Goal: Find specific page/section: Find specific page/section

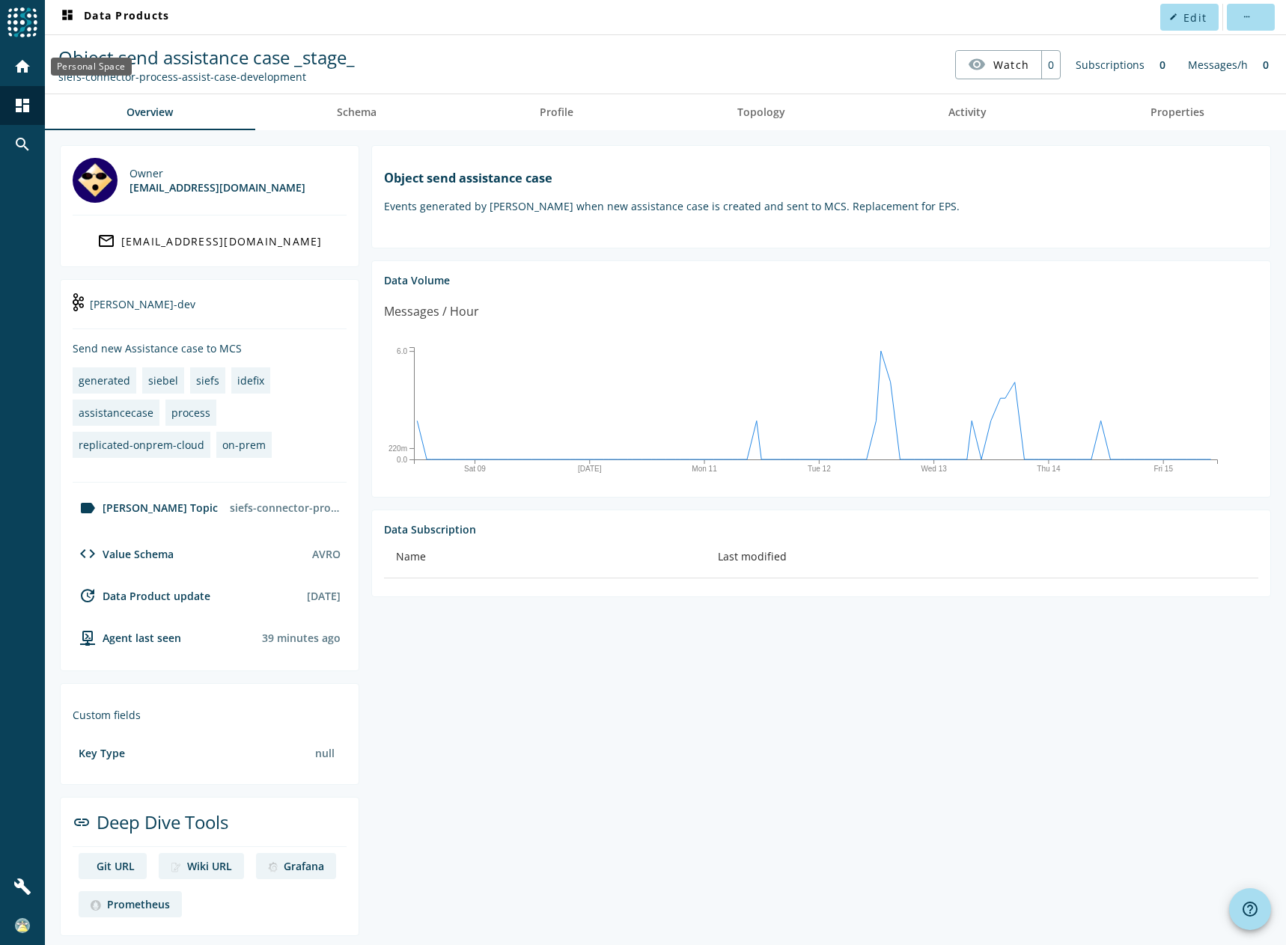
click at [29, 65] on mat-icon "home" at bounding box center [22, 67] width 18 height 18
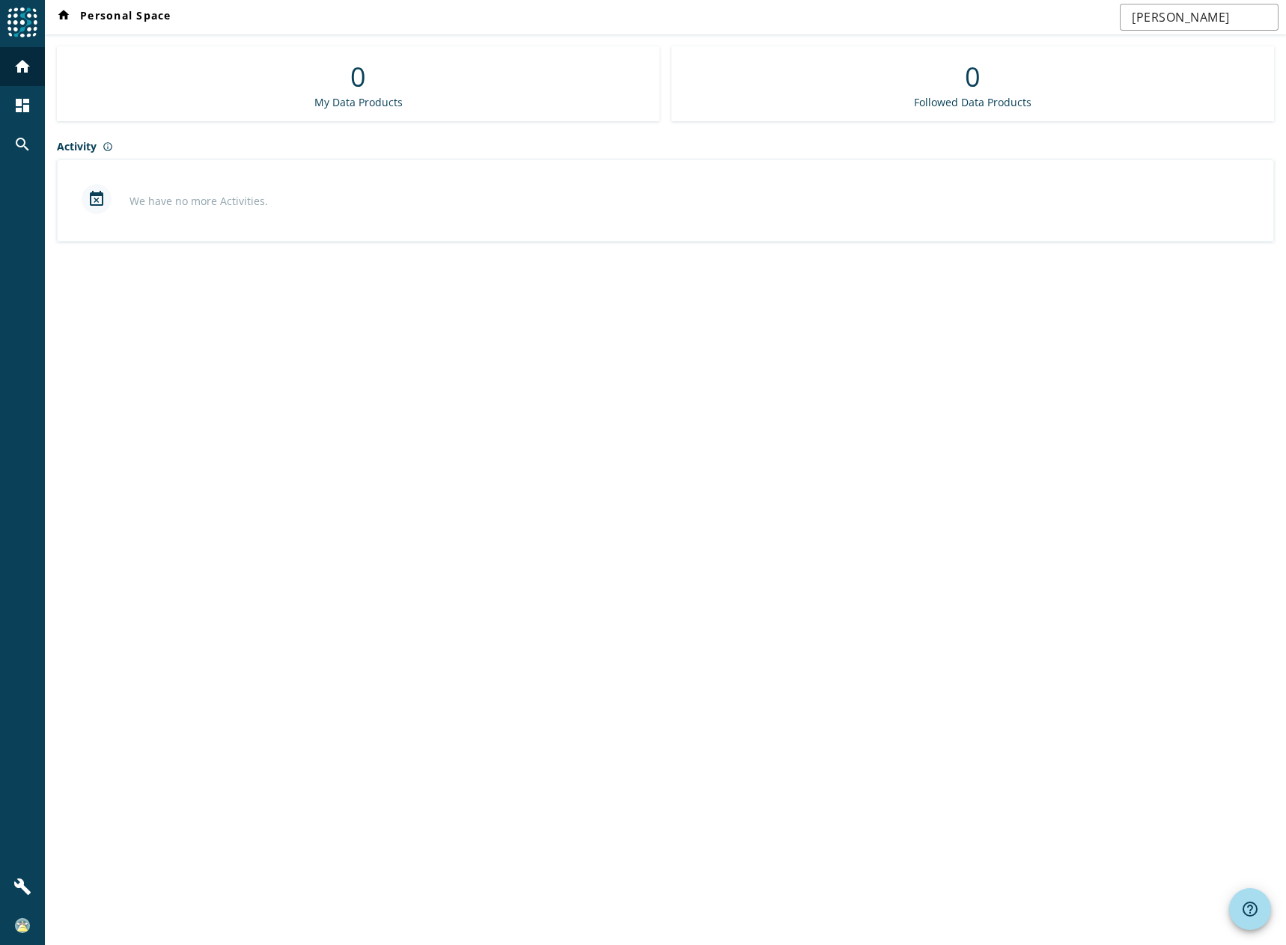
click at [34, 26] on img at bounding box center [22, 22] width 30 height 30
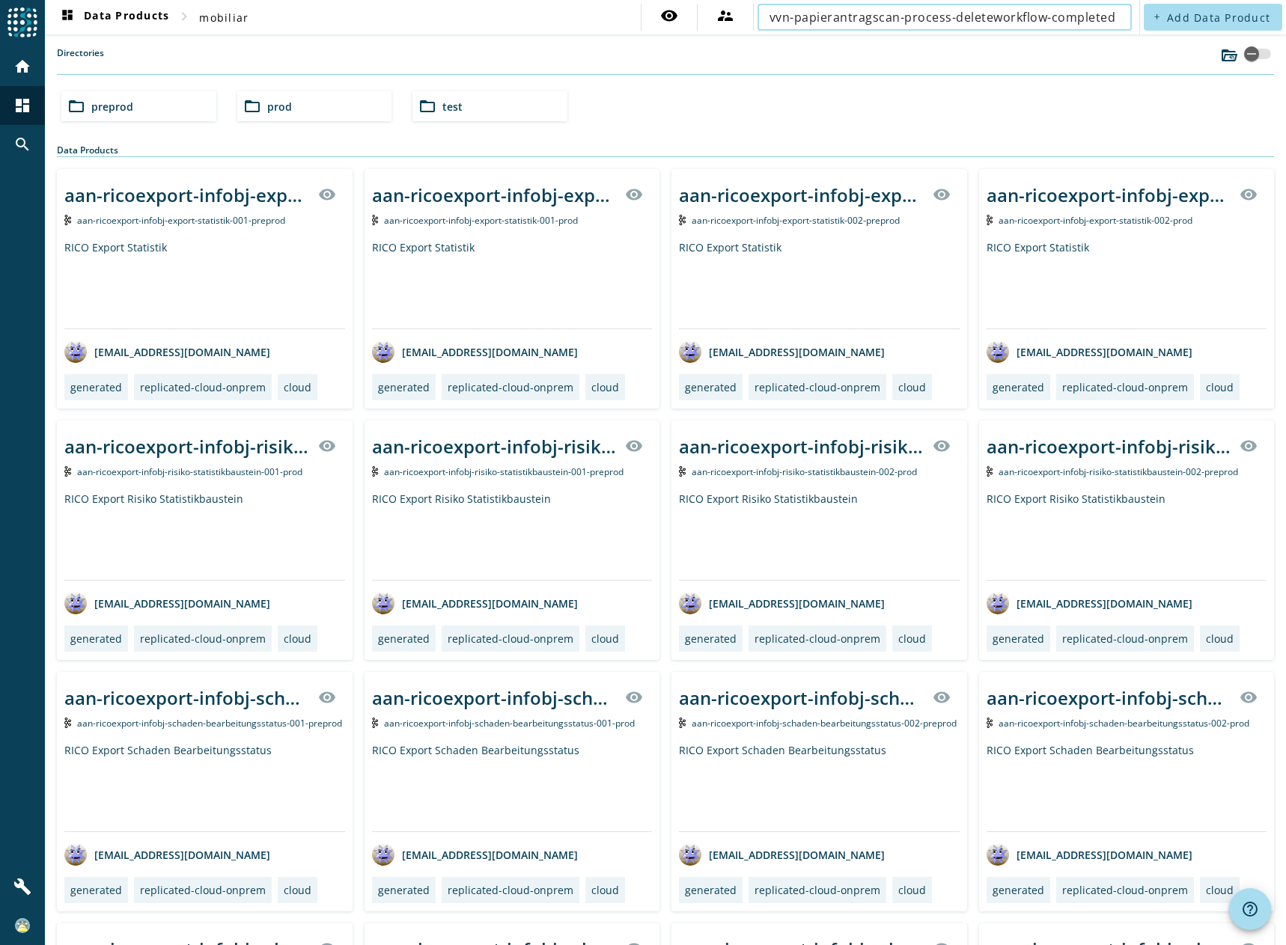
scroll to position [0, 3]
click at [869, 22] on input "vvn-papierantragscan-process-deleteworkflow-completed" at bounding box center [938, 17] width 338 height 18
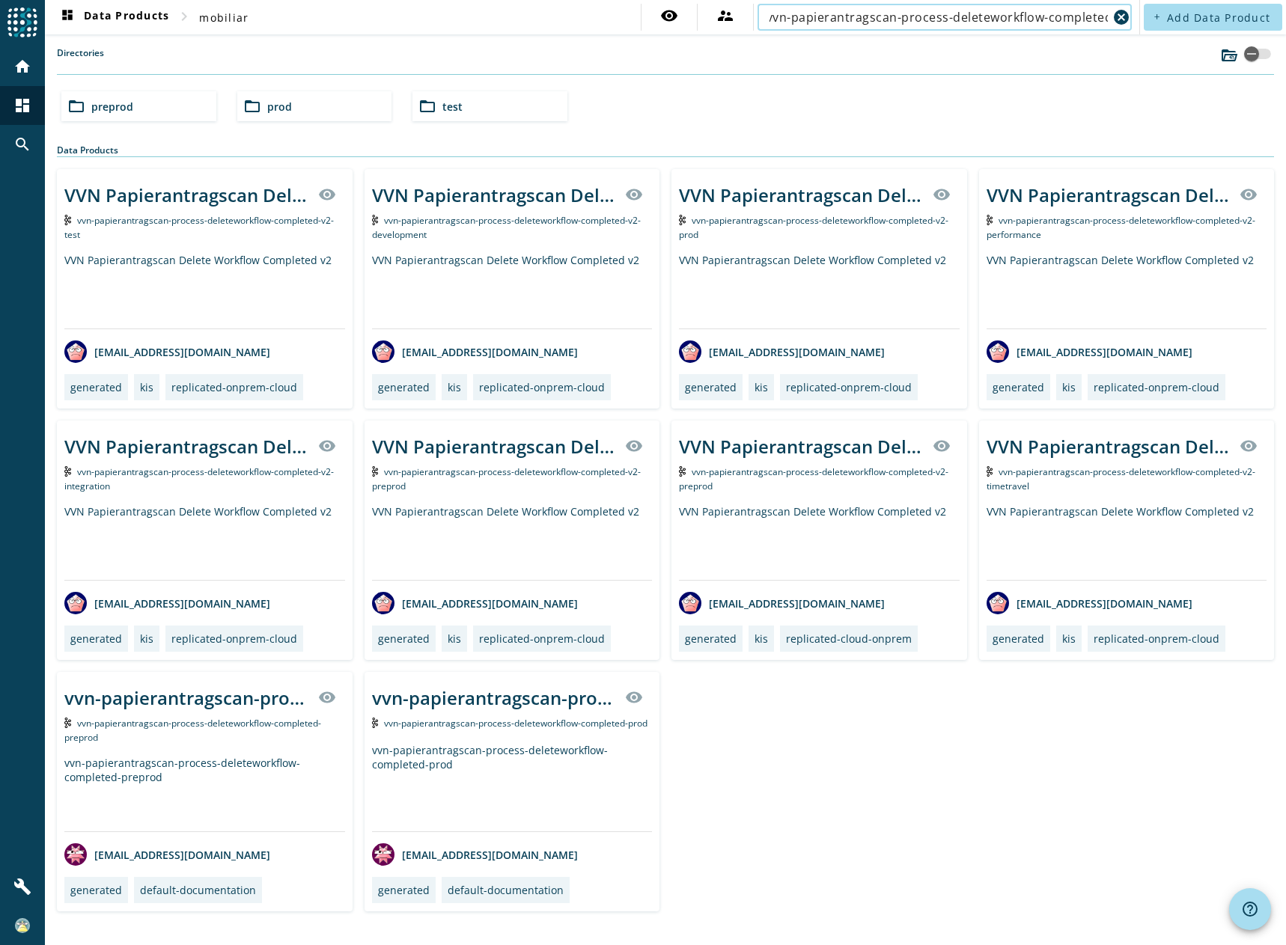
type input "vvn-papierantragscan-process-deleteworkflow-completed"
click at [308, 107] on div "folder_open prod" at bounding box center [314, 106] width 155 height 30
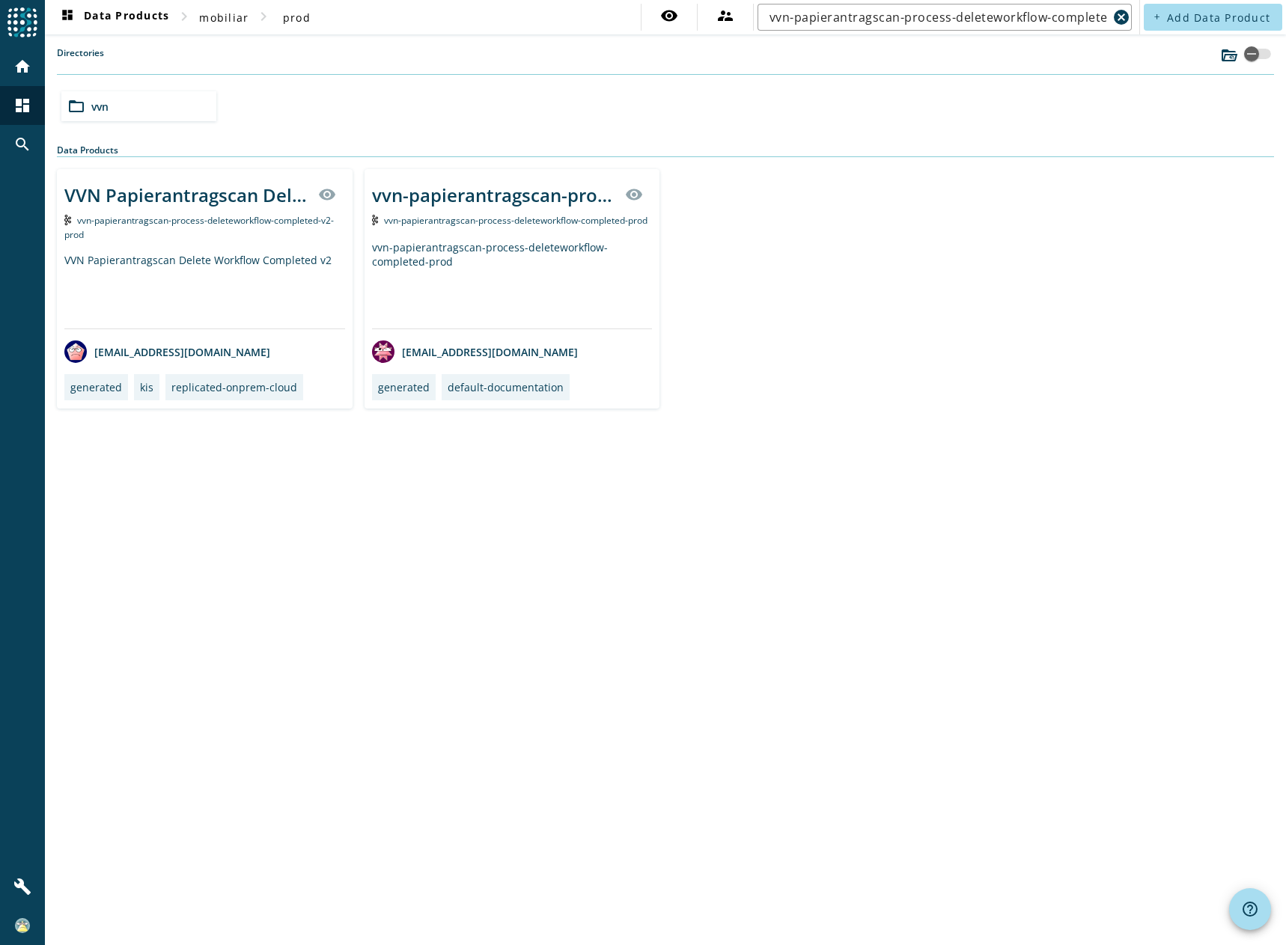
click at [258, 258] on div "VVN Papierantragscan Delete Workflow Completed v2" at bounding box center [204, 291] width 281 height 76
